Goal: Information Seeking & Learning: Learn about a topic

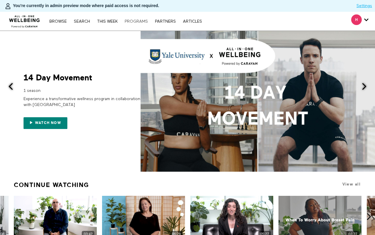
click at [136, 22] on link "PROGRAMS" at bounding box center [136, 21] width 29 height 4
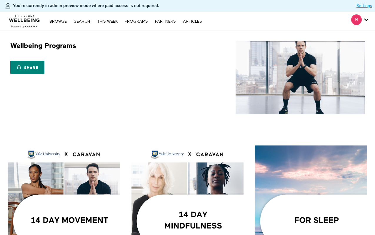
click at [88, 19] on div "Browse Search THIS WEEK PROGRAMS PARTNERS ARTICLES Account settings Manage Subs…" at bounding box center [125, 21] width 158 height 5
click at [87, 20] on link "Search" at bounding box center [82, 21] width 22 height 4
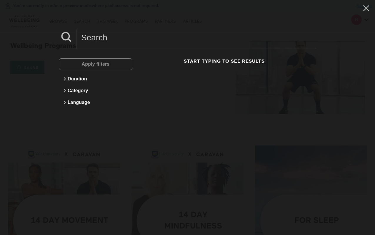
click at [116, 39] on input at bounding box center [196, 37] width 239 height 16
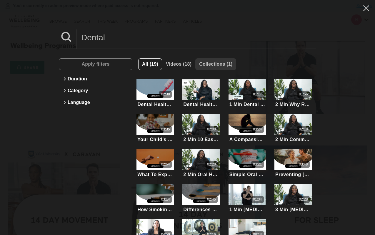
type input "Dental"
click at [228, 65] on span "Collections (1)" at bounding box center [215, 63] width 33 height 5
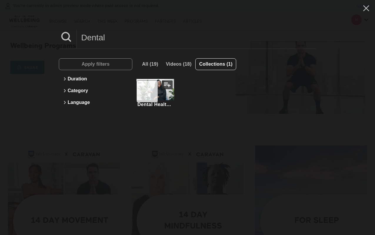
click at [162, 88] on button "My list" at bounding box center [167, 84] width 11 height 9
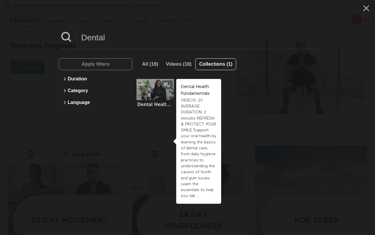
click at [155, 97] on div at bounding box center [156, 89] width 38 height 21
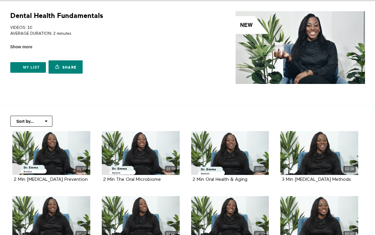
scroll to position [31, 0]
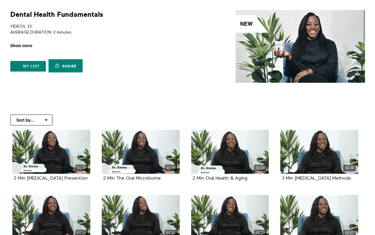
click at [30, 45] on span "Show more" at bounding box center [21, 46] width 22 height 6
click at [0, 0] on input "Show more Show less" at bounding box center [0, 0] width 0 height 0
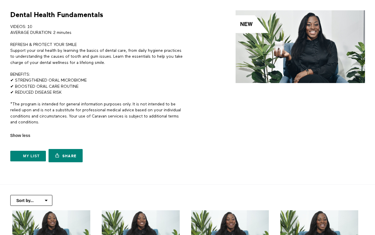
scroll to position [26, 0]
